Goal: Task Accomplishment & Management: Manage account settings

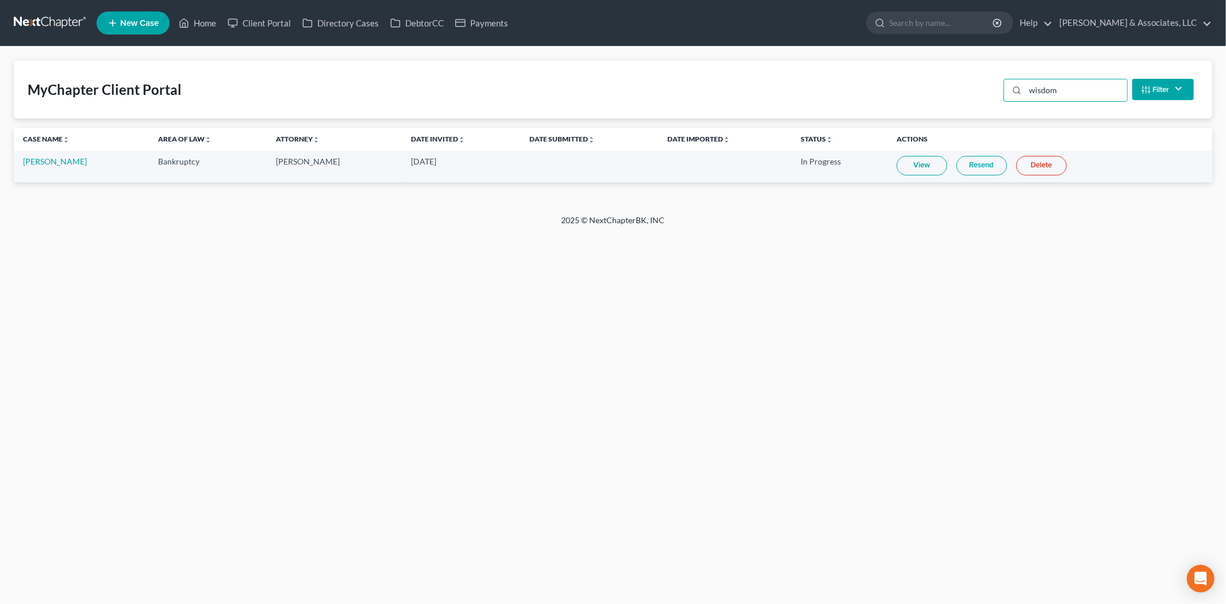
drag, startPoint x: 1070, startPoint y: 87, endPoint x: 815, endPoint y: 81, distance: 254.7
click at [860, 83] on div "MyChapter Client Portal wisdom Filter Status Filter... Invited With Payment Inv…" at bounding box center [613, 89] width 1199 height 58
type input "[PERSON_NAME]"
click at [48, 152] on td "[PERSON_NAME]" at bounding box center [80, 167] width 132 height 32
click at [48, 156] on link "[PERSON_NAME]" at bounding box center [55, 161] width 64 height 10
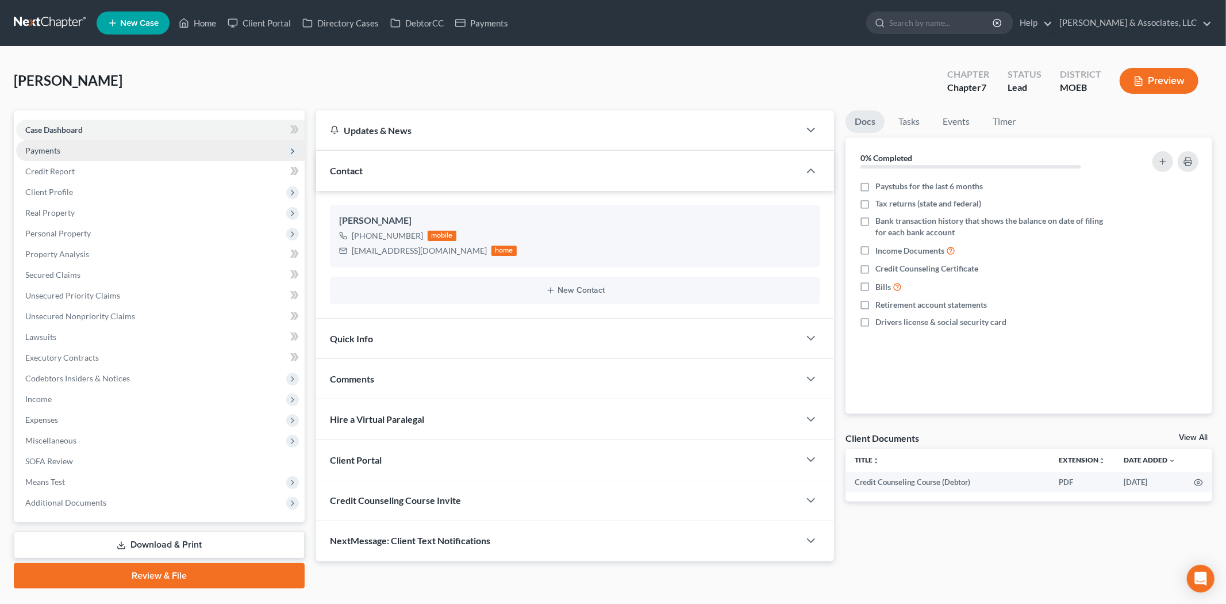
click at [48, 153] on span "Payments" at bounding box center [42, 150] width 35 height 10
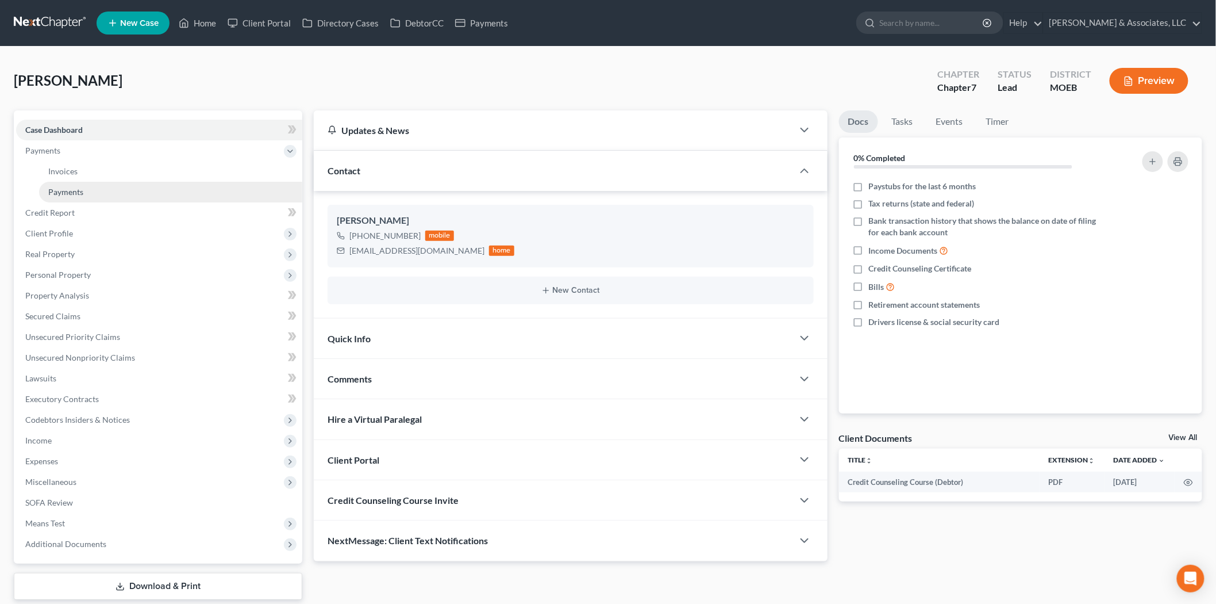
click at [72, 190] on span "Payments" at bounding box center [65, 192] width 35 height 10
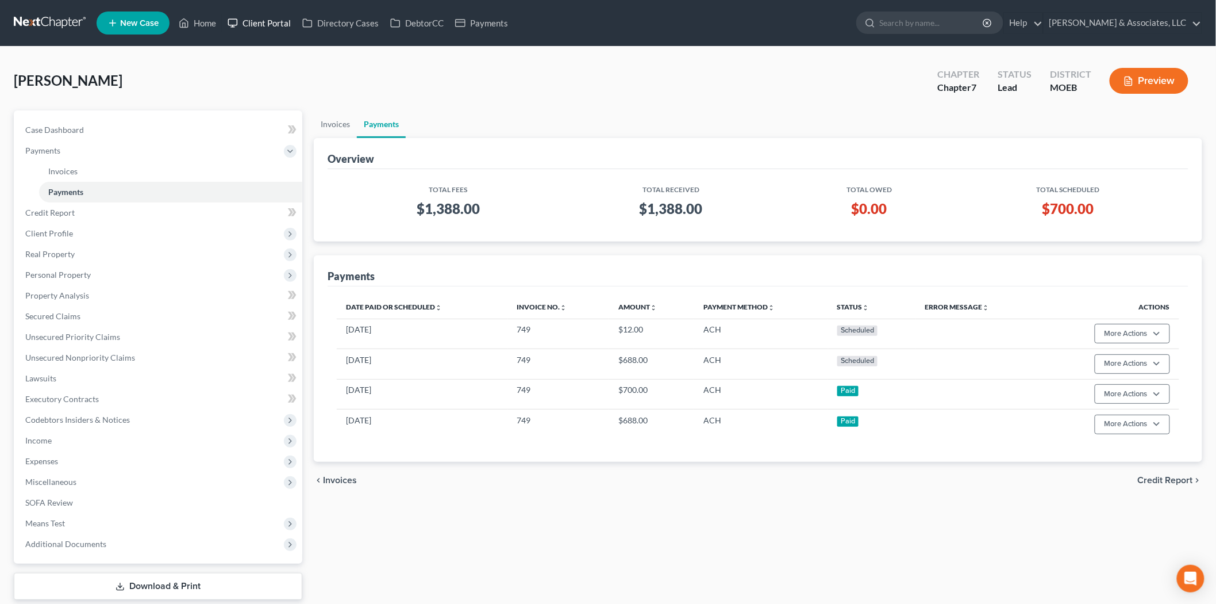
click at [267, 21] on link "Client Portal" at bounding box center [259, 23] width 75 height 21
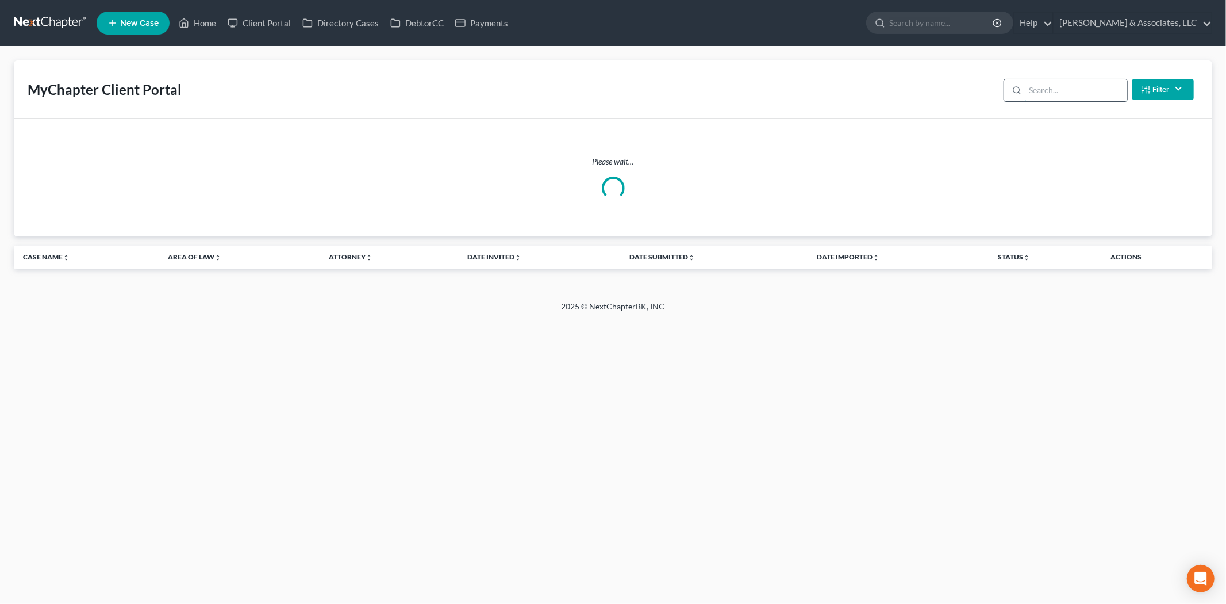
click at [1100, 93] on input "search" at bounding box center [1077, 90] width 102 height 22
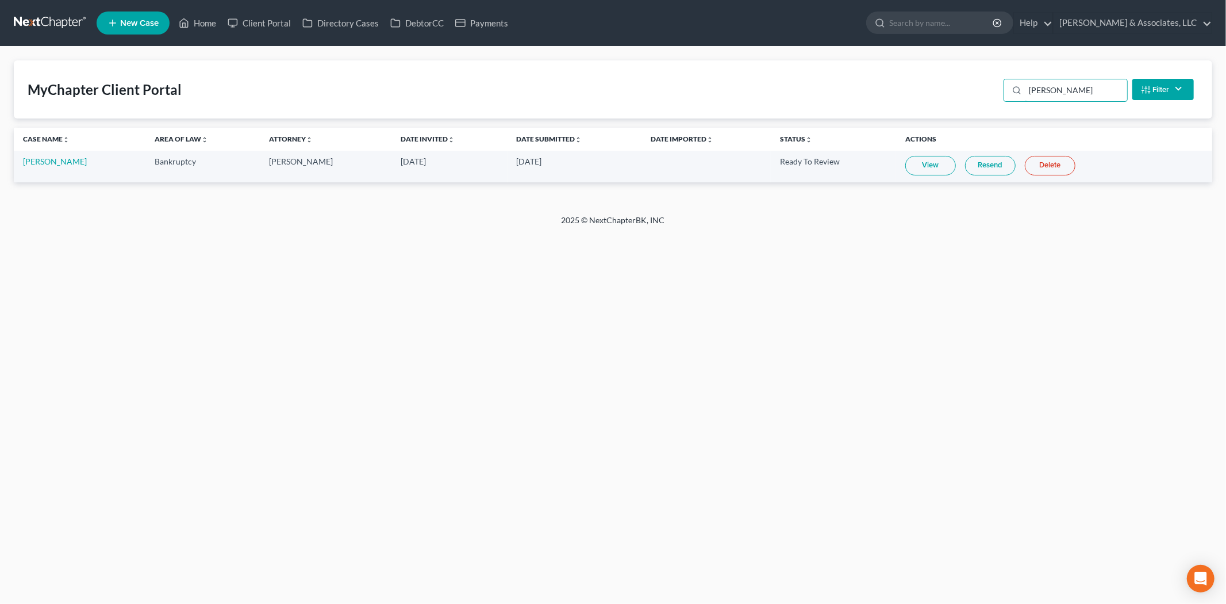
type input "[PERSON_NAME]"
